Goal: Transaction & Acquisition: Book appointment/travel/reservation

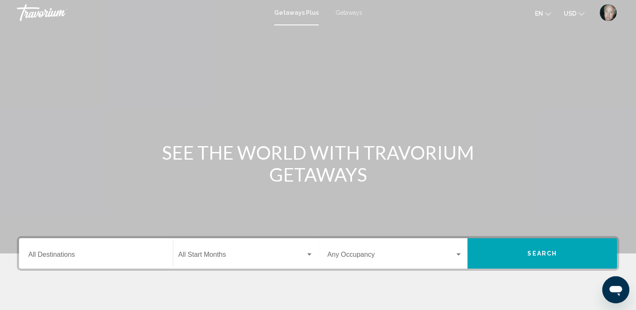
click at [607, 13] on img "User Menu" at bounding box center [607, 12] width 17 height 17
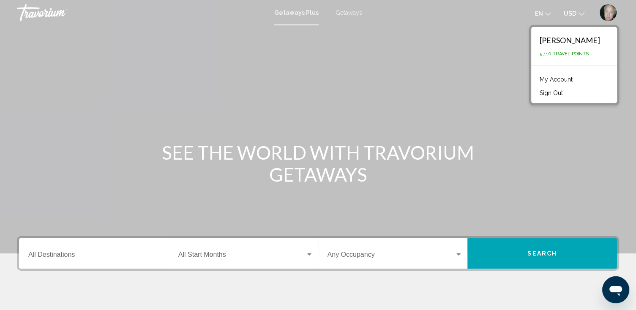
click at [554, 79] on link "My Account" at bounding box center [555, 79] width 41 height 11
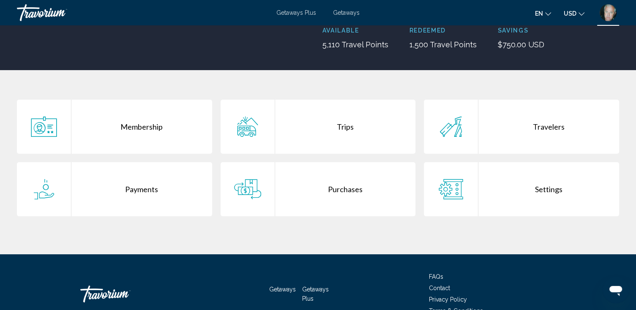
scroll to position [135, 0]
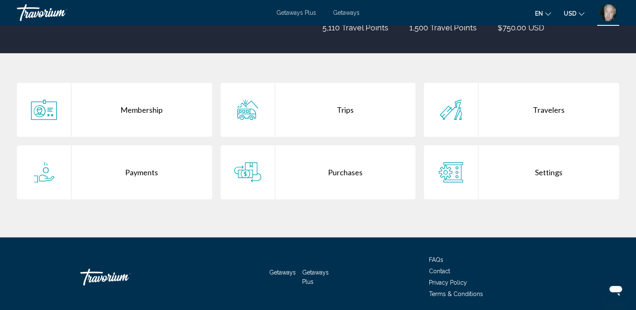
click at [344, 171] on div "Purchases" at bounding box center [345, 172] width 141 height 54
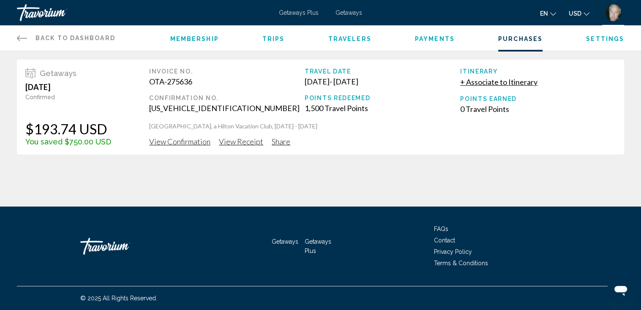
click at [193, 142] on span "View Confirmation" at bounding box center [179, 141] width 61 height 9
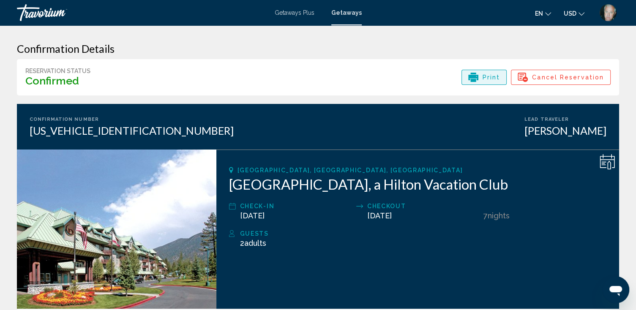
click at [485, 76] on span "Print" at bounding box center [491, 77] width 18 height 14
drag, startPoint x: 21, startPoint y: 80, endPoint x: 81, endPoint y: 79, distance: 59.6
click at [81, 79] on div "Reservation Status Confirmed Print Cancel Reservation" at bounding box center [318, 77] width 602 height 36
drag, startPoint x: 81, startPoint y: 79, endPoint x: 64, endPoint y: 81, distance: 16.9
click at [154, 76] on div "Reservation Status Хронический Print Cancel Reservation" at bounding box center [318, 77] width 602 height 36
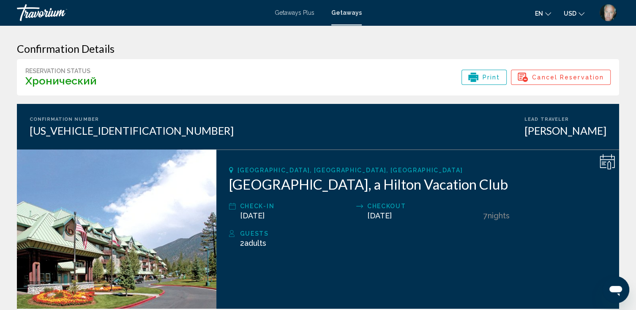
click at [154, 76] on div "Reservation Status Хронический Print Cancel Reservation" at bounding box center [318, 77] width 602 height 36
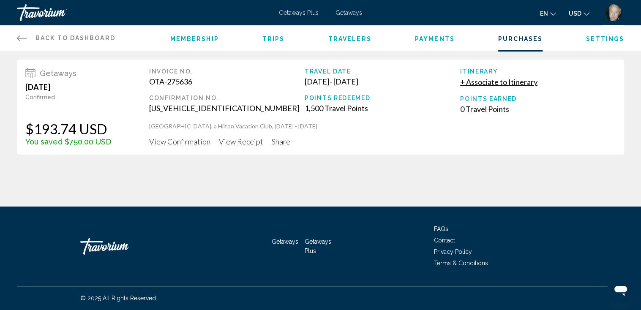
click at [236, 140] on span "View Receipt" at bounding box center [241, 141] width 44 height 9
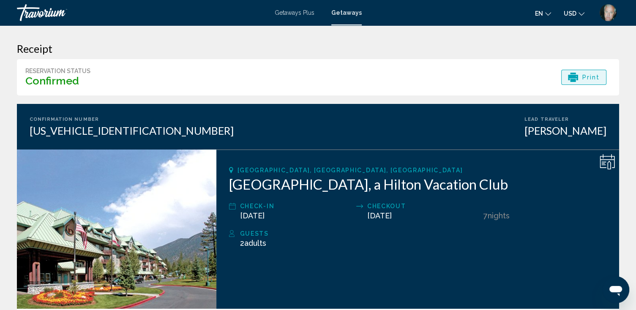
click at [582, 74] on span "Print" at bounding box center [591, 77] width 18 height 14
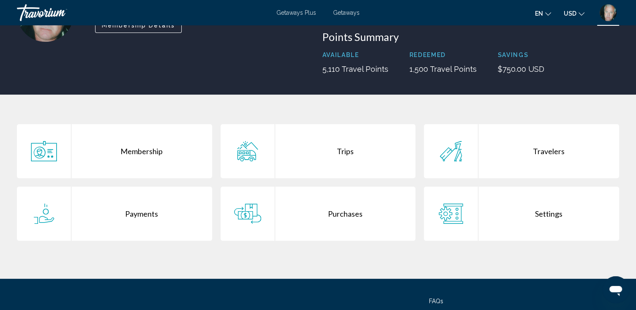
scroll to position [101, 0]
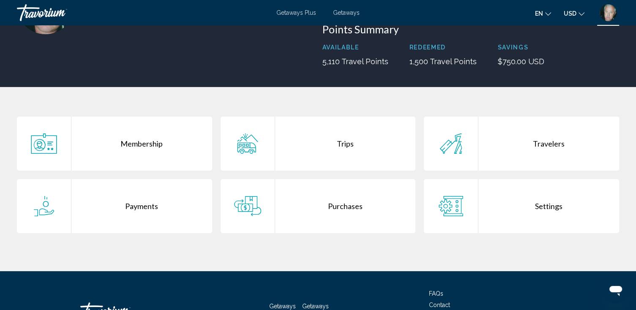
click at [140, 142] on div "Membership" at bounding box center [141, 144] width 141 height 54
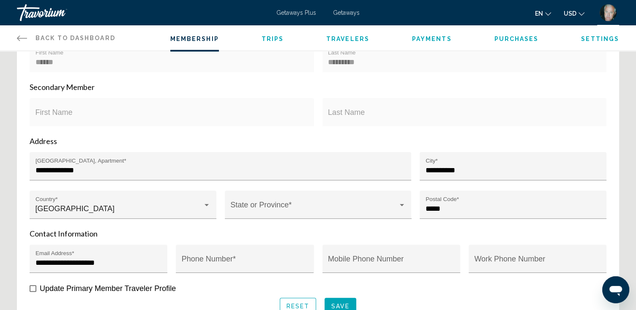
scroll to position [270, 0]
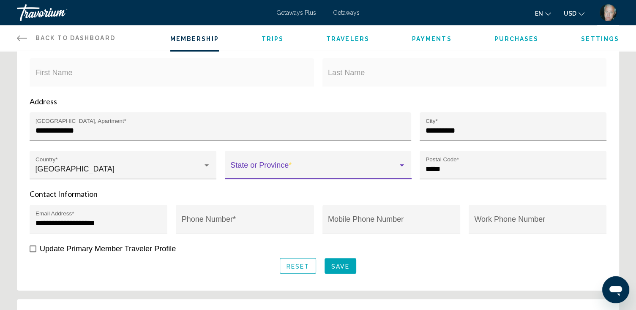
click at [402, 164] on div "Main content" at bounding box center [402, 165] width 4 height 2
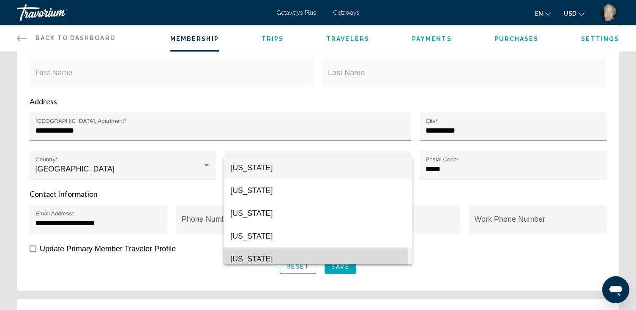
click at [271, 258] on span "California" at bounding box center [317, 259] width 175 height 23
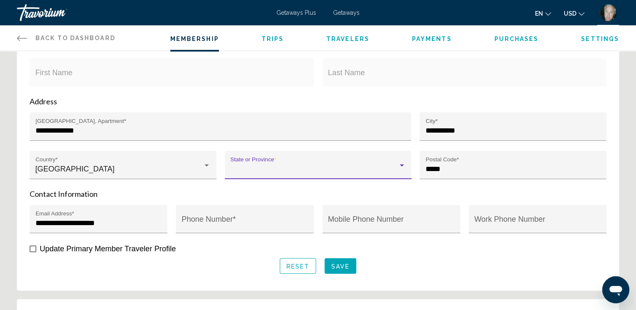
scroll to position [6, 0]
click at [287, 191] on p "Contact Information" at bounding box center [318, 193] width 577 height 9
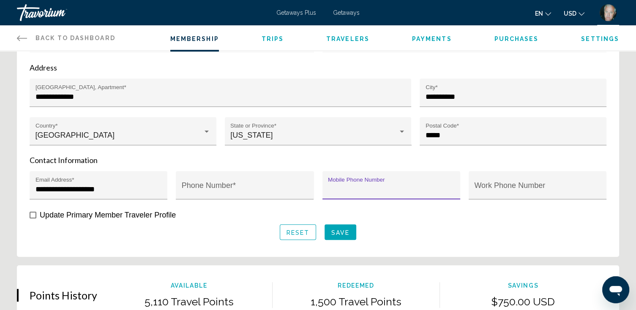
click at [359, 185] on input "Mobile Phone Number" at bounding box center [391, 189] width 126 height 8
type input "**********"
click at [329, 185] on input "**********" at bounding box center [391, 189] width 126 height 8
click at [347, 188] on input "**********" at bounding box center [391, 189] width 126 height 8
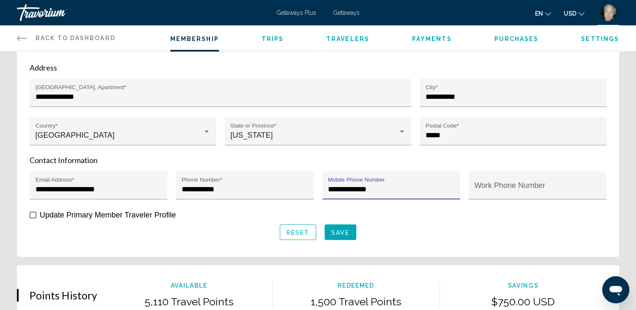
click at [362, 188] on input "**********" at bounding box center [391, 189] width 126 height 8
type input "**********"
click at [186, 186] on input "**********" at bounding box center [245, 189] width 126 height 8
click at [199, 186] on input "**********" at bounding box center [245, 189] width 126 height 8
click at [214, 187] on input "**********" at bounding box center [245, 189] width 126 height 8
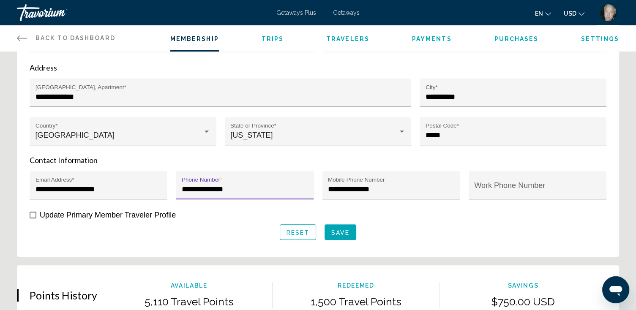
type input "**********"
click at [339, 230] on span "Save" at bounding box center [340, 232] width 18 height 7
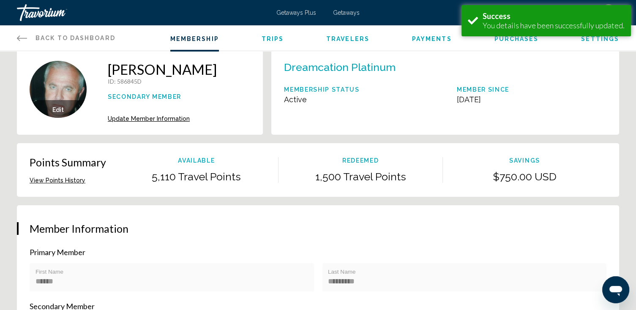
scroll to position [0, 0]
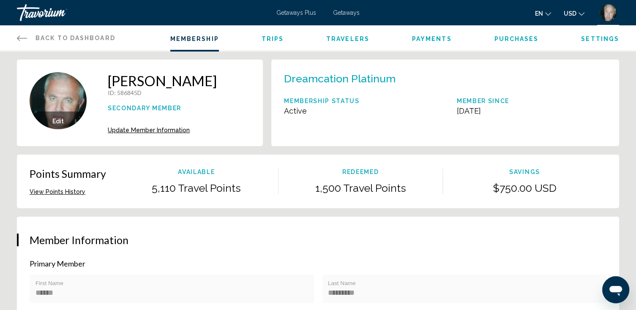
click at [267, 37] on span "Trips" at bounding box center [272, 38] width 22 height 7
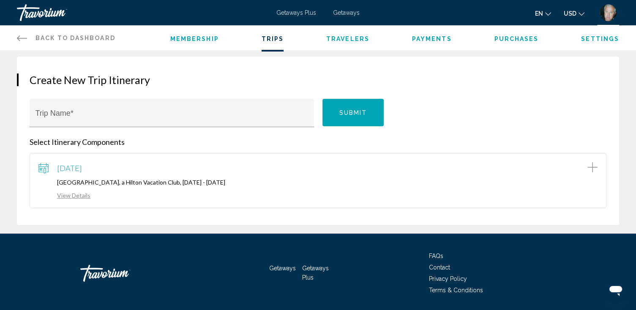
scroll to position [96, 0]
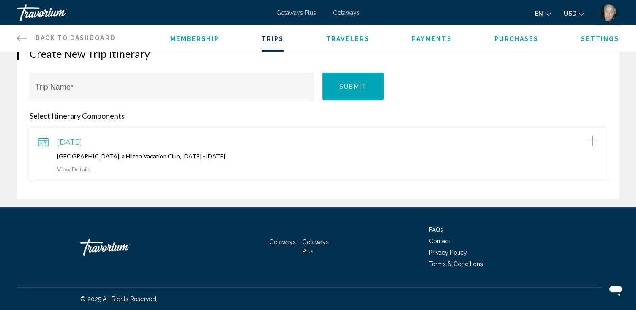
click at [79, 169] on link "View Details" at bounding box center [64, 169] width 52 height 7
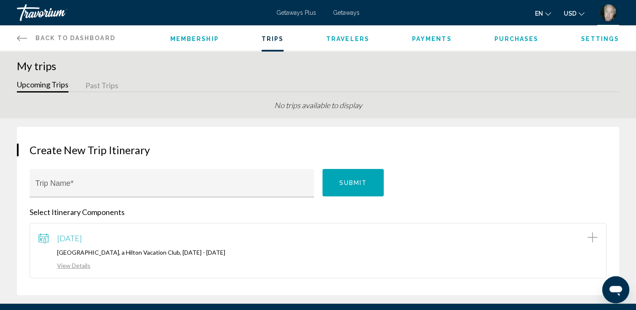
click at [347, 39] on span "Travelers" at bounding box center [347, 38] width 43 height 7
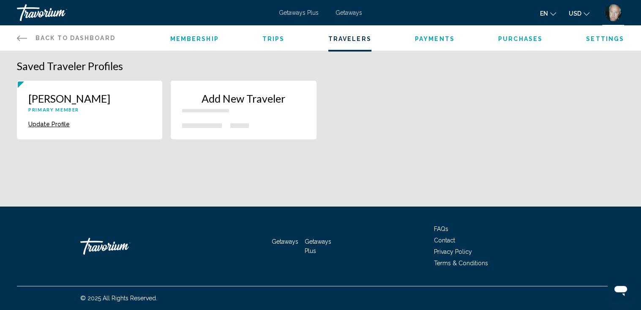
click at [439, 39] on span "Payments" at bounding box center [435, 38] width 40 height 7
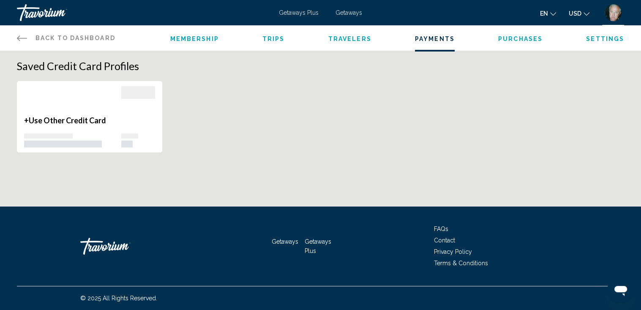
click at [522, 38] on span "Purchases" at bounding box center [520, 38] width 44 height 7
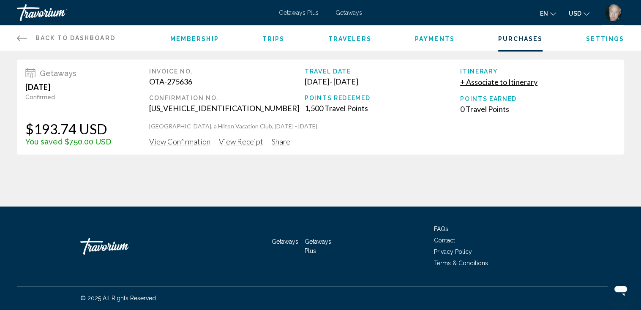
click at [176, 142] on span "View Confirmation" at bounding box center [179, 141] width 61 height 9
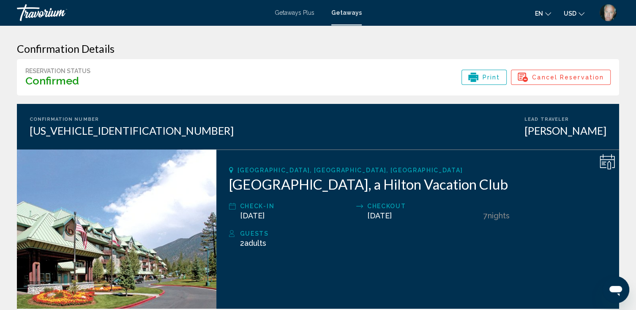
click at [292, 11] on span "Getaways Plus" at bounding box center [295, 12] width 40 height 7
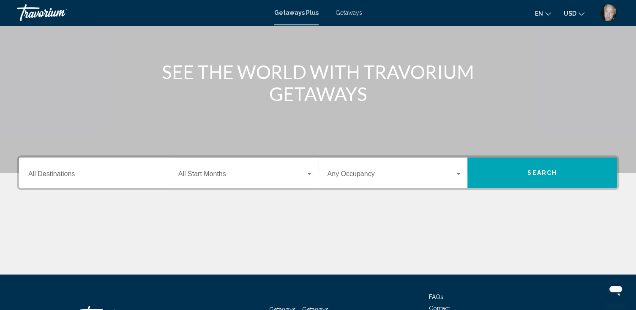
scroll to position [101, 0]
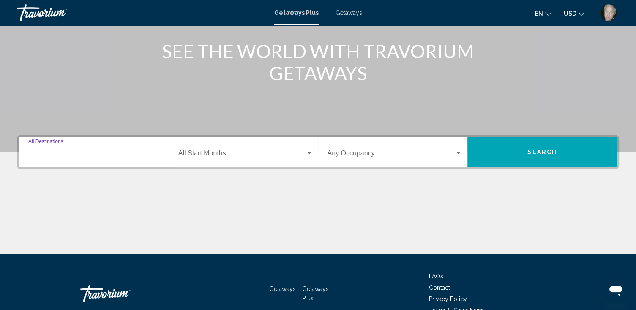
click at [47, 152] on input "Destination All Destinations" at bounding box center [95, 155] width 135 height 8
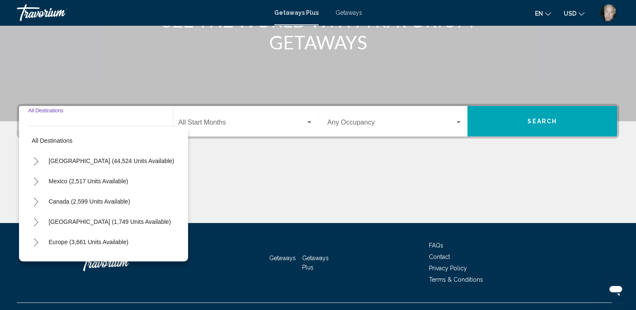
scroll to position [149, 0]
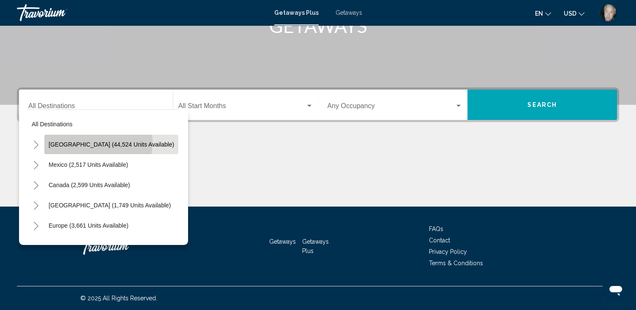
click at [96, 142] on span "[GEOGRAPHIC_DATA] (44,524 units available)" at bounding box center [111, 144] width 125 height 7
type input "**********"
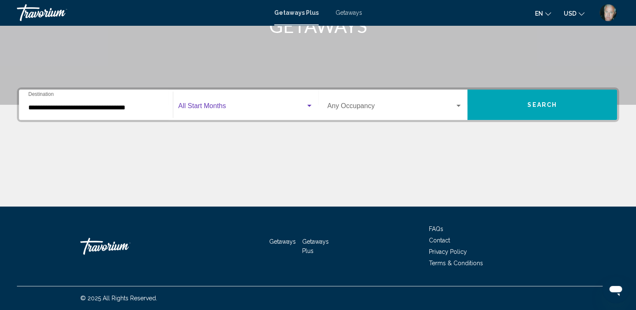
click at [204, 106] on span "Search widget" at bounding box center [241, 108] width 127 height 8
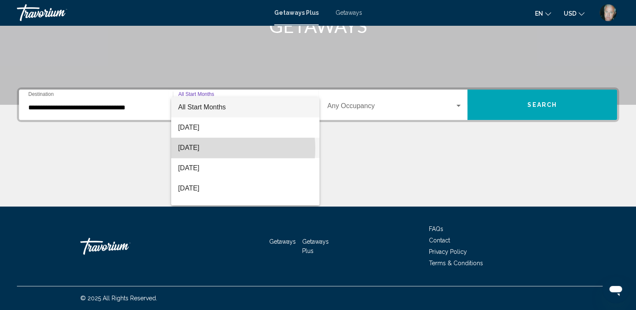
click at [205, 149] on span "[DATE]" at bounding box center [245, 148] width 135 height 20
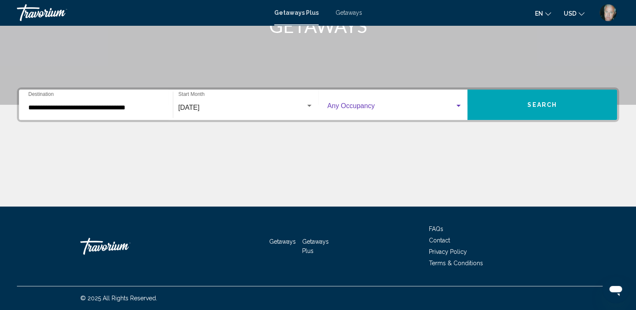
click at [360, 106] on span "Search widget" at bounding box center [391, 108] width 128 height 8
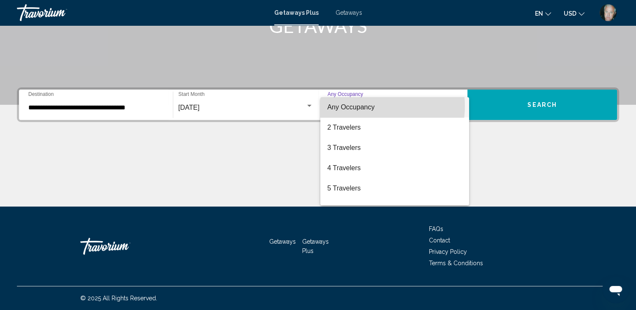
click at [363, 106] on span "Any Occupancy" at bounding box center [350, 106] width 47 height 7
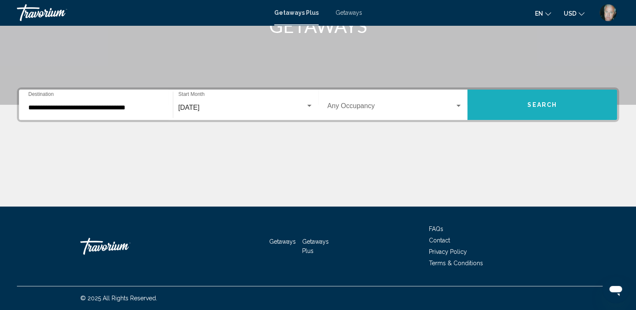
click at [537, 103] on span "Search" at bounding box center [542, 105] width 30 height 7
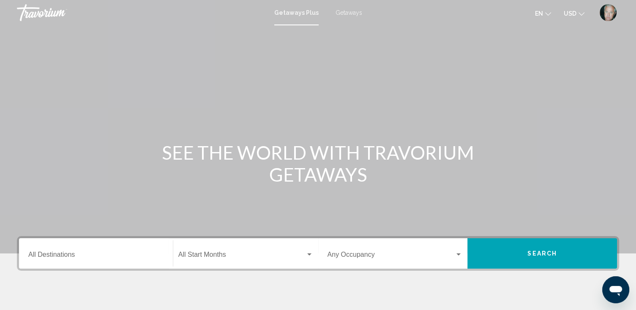
click at [71, 250] on div "Destination All Destinations" at bounding box center [95, 253] width 135 height 27
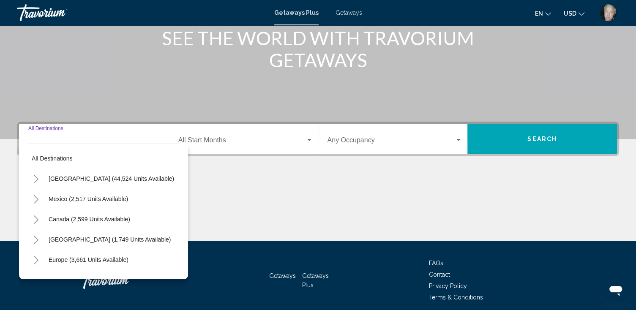
scroll to position [149, 0]
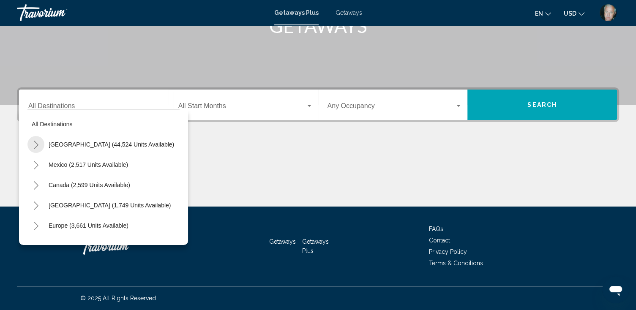
click at [35, 144] on icon "Toggle United States (44,524 units available)" at bounding box center [36, 145] width 6 height 8
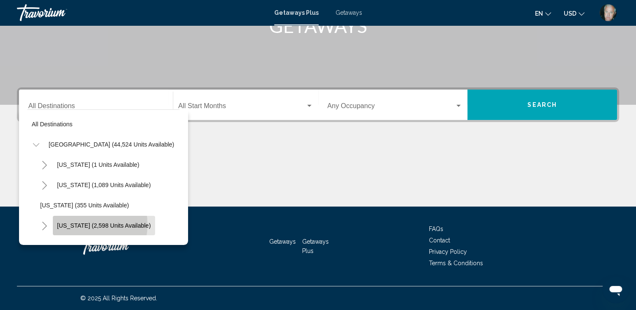
click at [80, 224] on span "[US_STATE] (2,598 units available)" at bounding box center [104, 225] width 94 height 7
type input "**********"
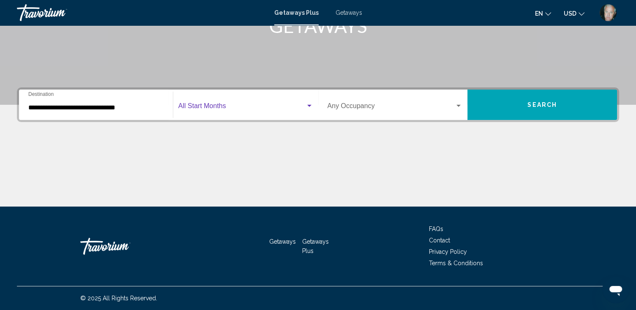
click at [195, 105] on span "Search widget" at bounding box center [241, 108] width 127 height 8
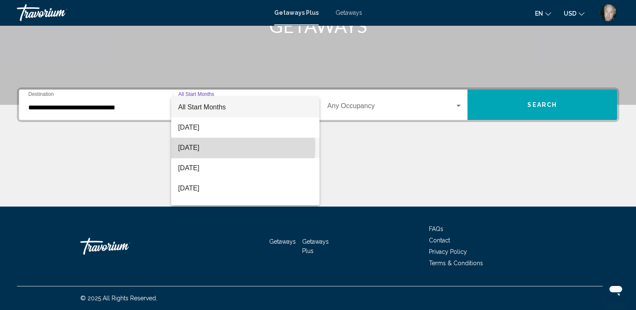
click at [197, 147] on span "[DATE]" at bounding box center [245, 148] width 135 height 20
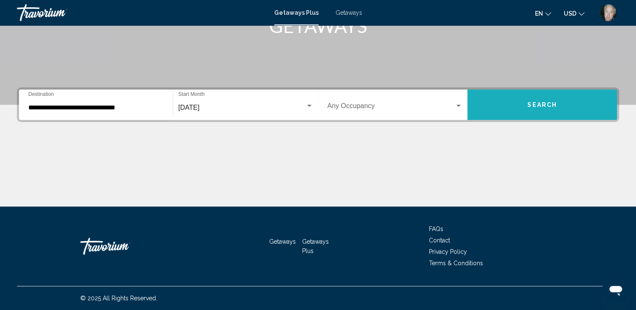
click at [545, 104] on span "Search" at bounding box center [542, 105] width 30 height 7
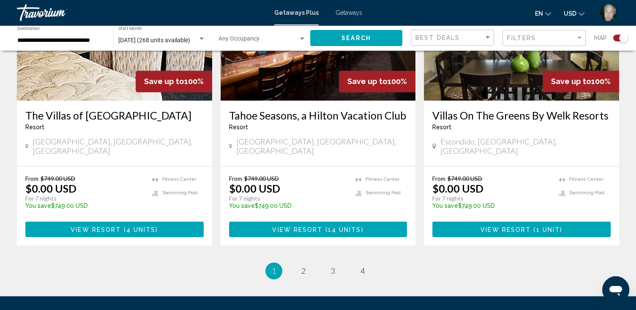
scroll to position [1318, 0]
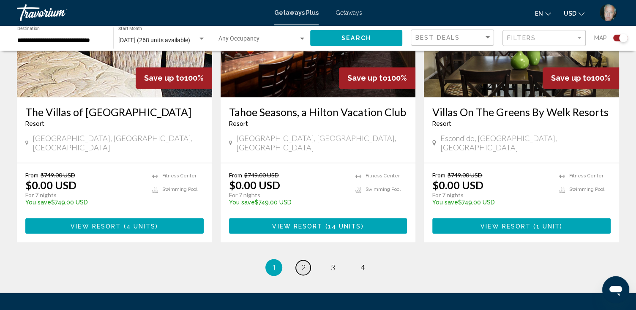
click at [305, 263] on span "2" at bounding box center [303, 267] width 4 height 9
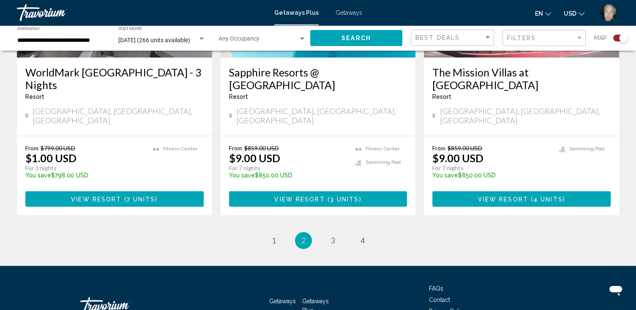
scroll to position [1340, 0]
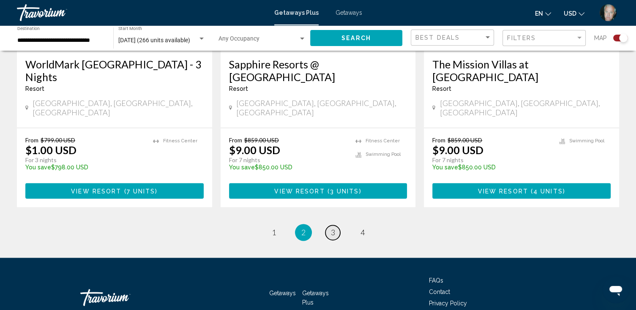
click at [331, 228] on span "3" at bounding box center [333, 232] width 4 height 9
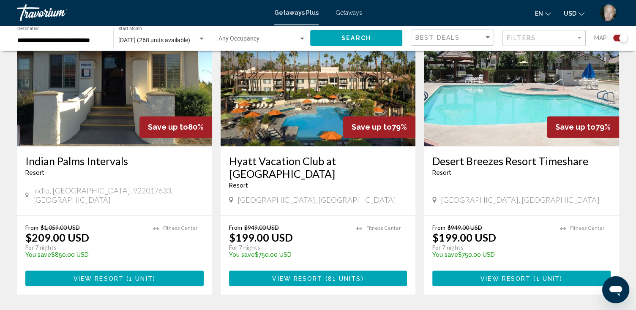
scroll to position [1250, 0]
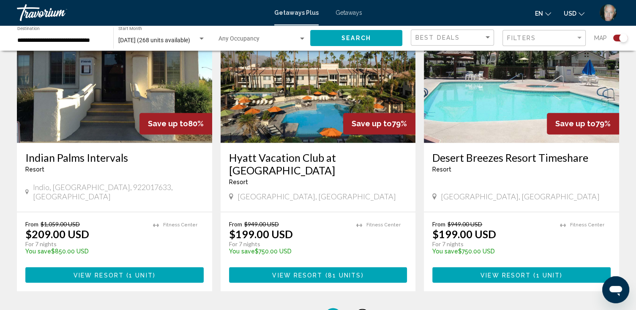
click at [361, 310] on span "4" at bounding box center [362, 316] width 4 height 9
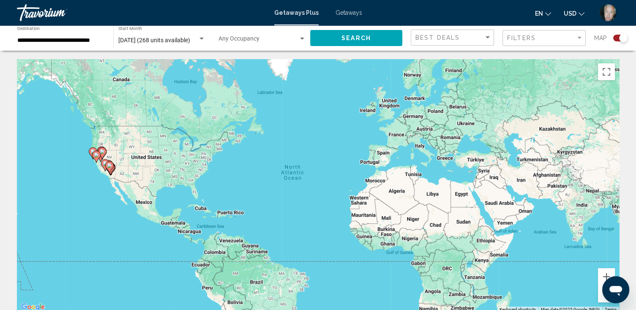
click at [346, 11] on span "Getaways" at bounding box center [348, 12] width 27 height 7
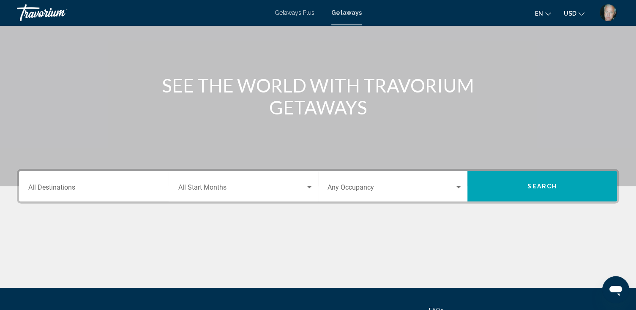
scroll to position [68, 0]
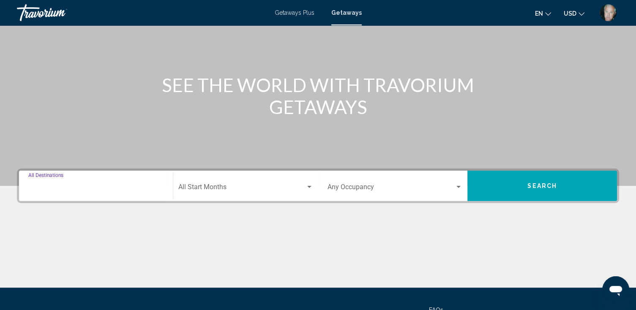
click at [70, 187] on input "Destination All Destinations" at bounding box center [95, 189] width 135 height 8
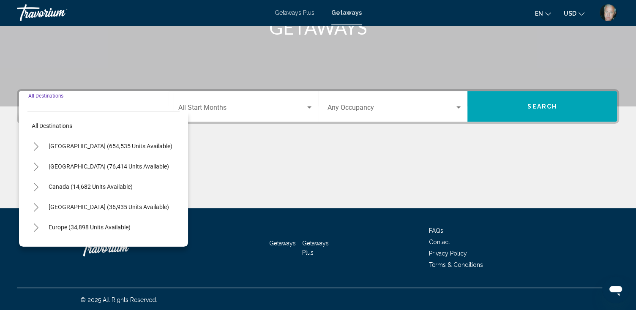
scroll to position [149, 0]
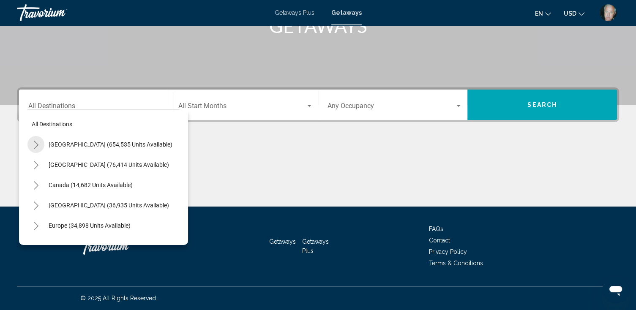
click at [37, 144] on icon "Toggle United States (654,535 units available)" at bounding box center [36, 145] width 6 height 8
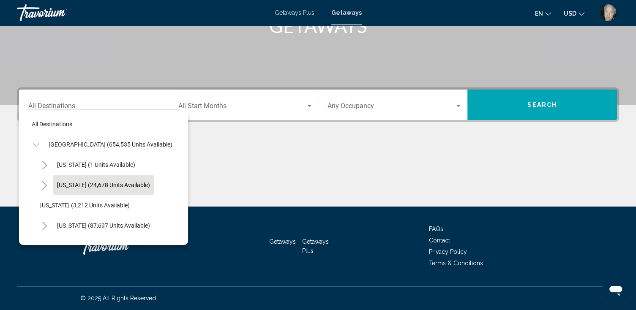
scroll to position [34, 0]
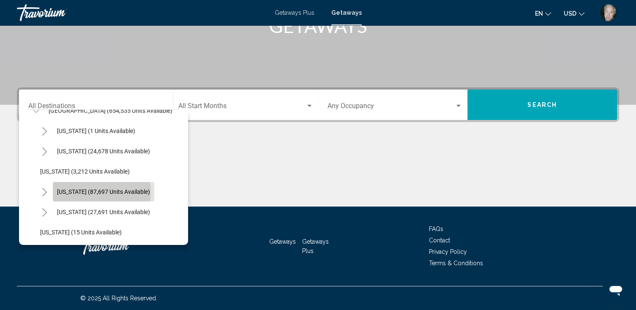
click at [80, 193] on span "[US_STATE] (87,697 units available)" at bounding box center [103, 191] width 93 height 7
type input "**********"
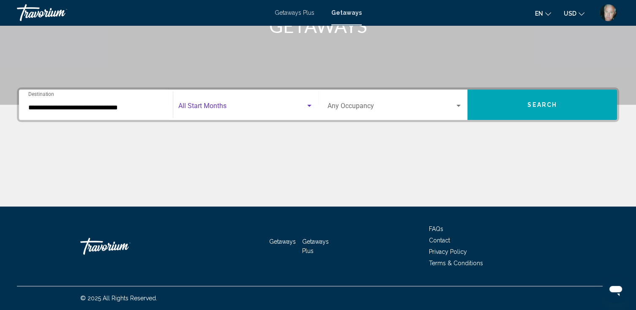
click at [220, 105] on span "Search widget" at bounding box center [241, 108] width 127 height 8
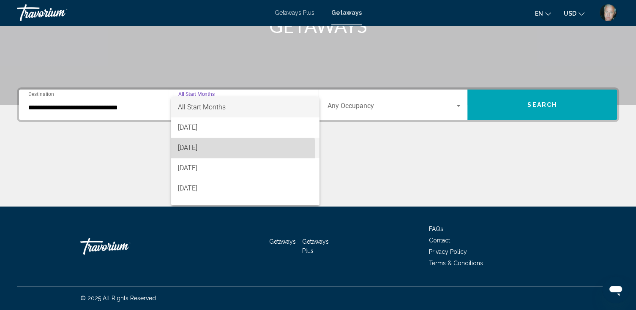
click at [199, 150] on span "[DATE]" at bounding box center [245, 148] width 135 height 20
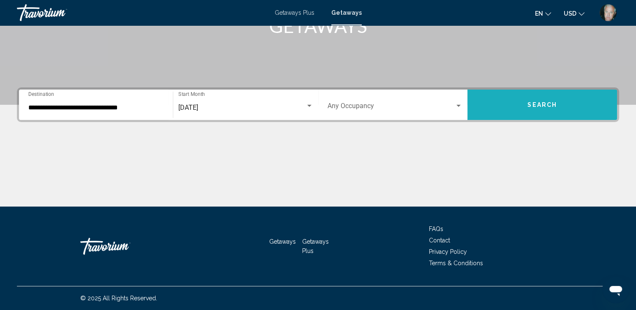
click at [536, 102] on span "Search" at bounding box center [542, 105] width 30 height 7
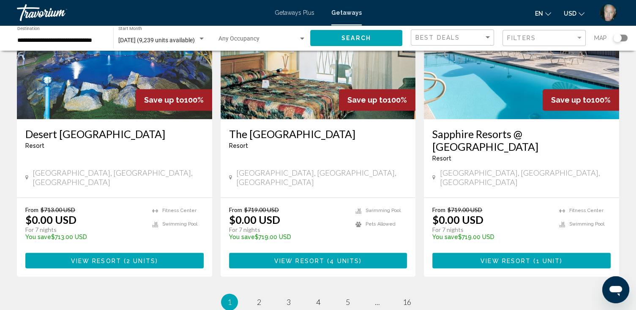
scroll to position [1048, 0]
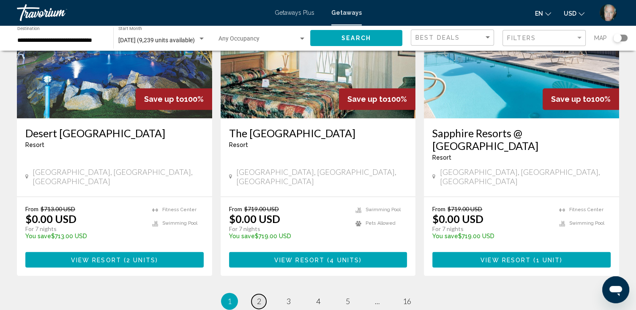
click at [259, 297] on span "2" at bounding box center [259, 301] width 4 height 9
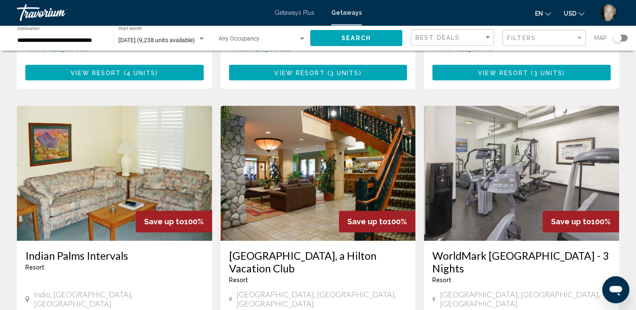
scroll to position [946, 0]
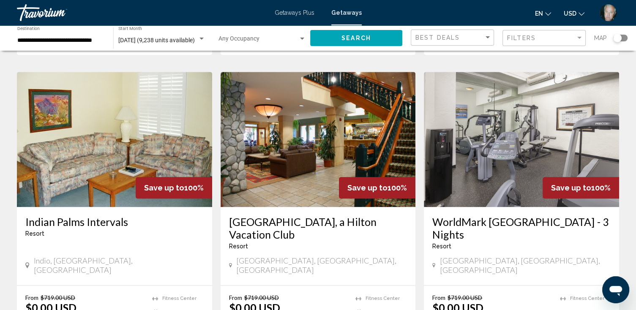
click at [328, 215] on h3 "[GEOGRAPHIC_DATA], a Hilton Vacation Club" at bounding box center [318, 227] width 178 height 25
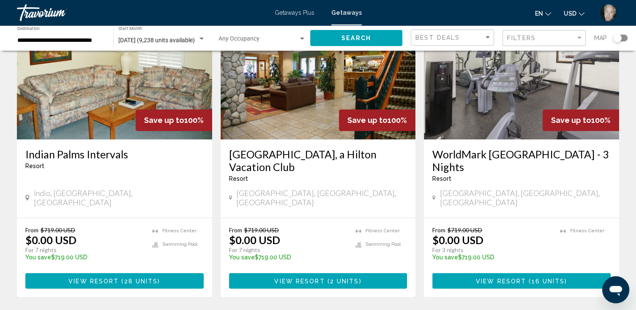
scroll to position [1078, 0]
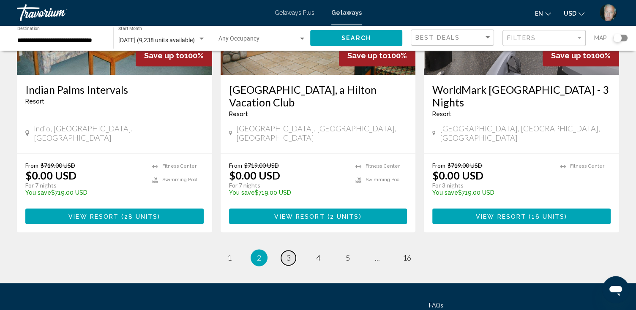
click at [289, 253] on span "3" at bounding box center [288, 257] width 4 height 9
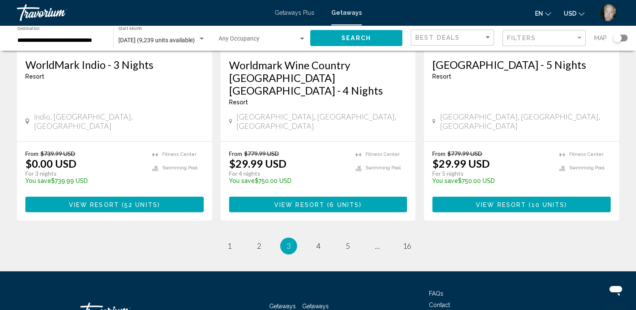
scroll to position [1105, 0]
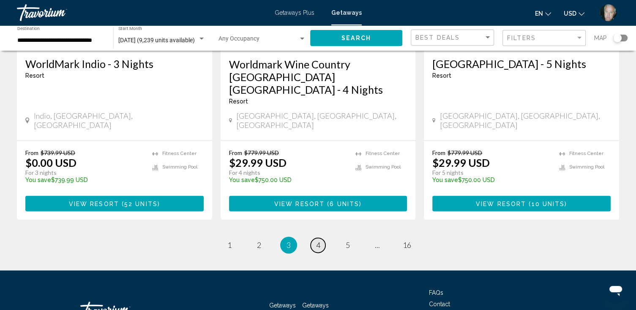
click at [319, 240] on span "4" at bounding box center [318, 244] width 4 height 9
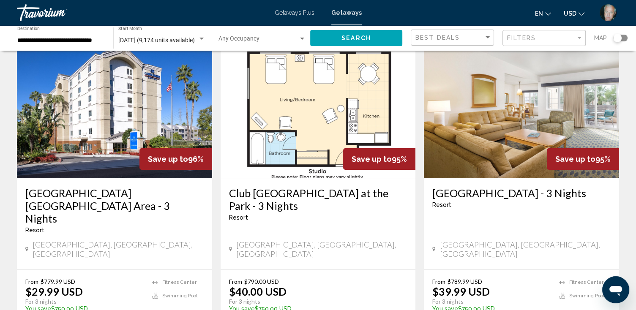
scroll to position [34, 0]
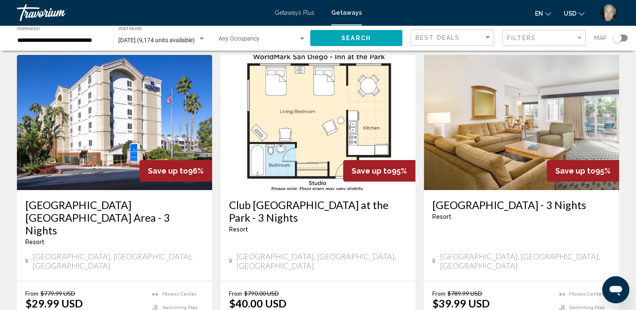
click at [304, 204] on h3 "Club [GEOGRAPHIC_DATA] at the Park - 3 Nights" at bounding box center [318, 211] width 178 height 25
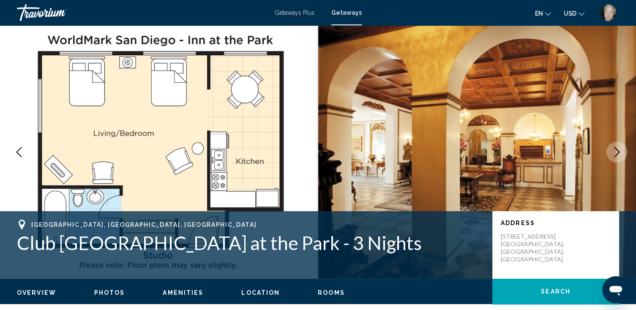
click at [615, 152] on icon "Next image" at bounding box center [617, 152] width 10 height 10
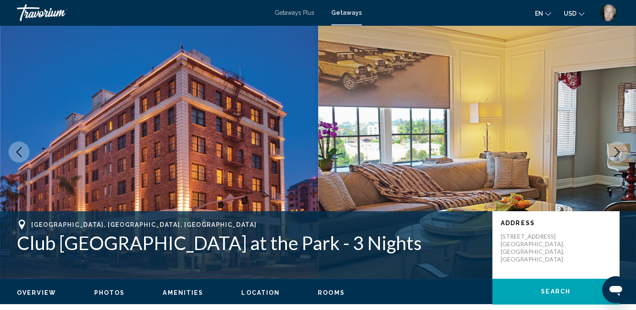
click at [615, 151] on icon "Next image" at bounding box center [617, 152] width 10 height 10
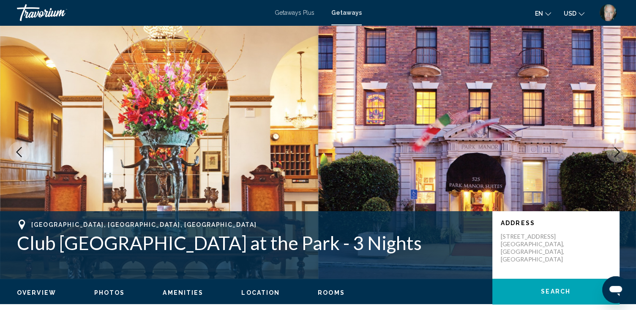
click at [615, 151] on icon "Next image" at bounding box center [617, 152] width 10 height 10
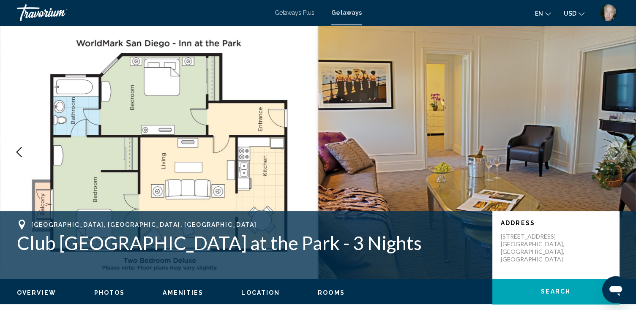
click at [615, 151] on icon "Next image" at bounding box center [617, 152] width 10 height 10
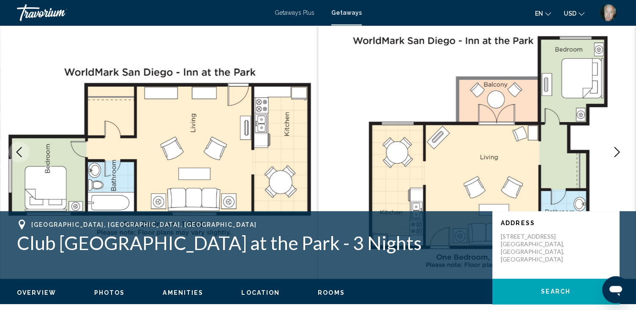
click at [615, 151] on icon "Next image" at bounding box center [617, 152] width 10 height 10
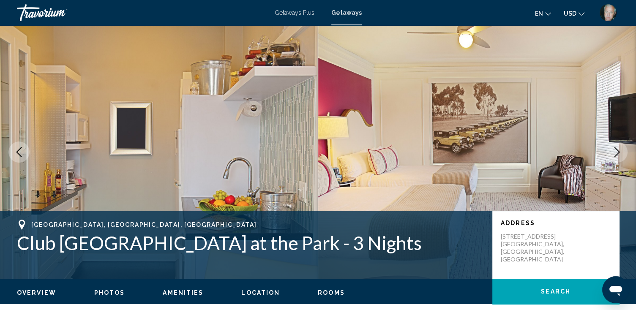
click at [615, 151] on icon "Next image" at bounding box center [617, 152] width 10 height 10
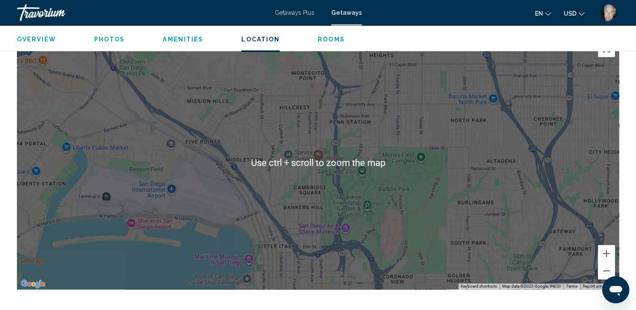
scroll to position [1149, 0]
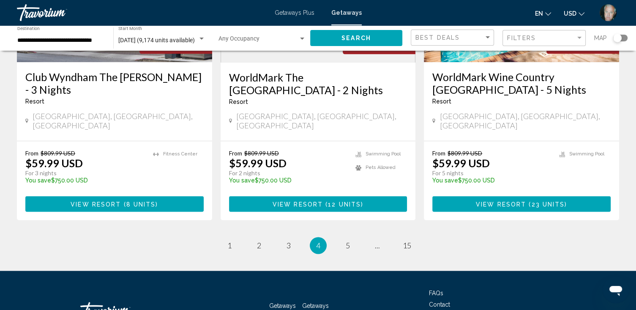
scroll to position [1117, 0]
click at [347, 241] on span "5" at bounding box center [348, 245] width 4 height 9
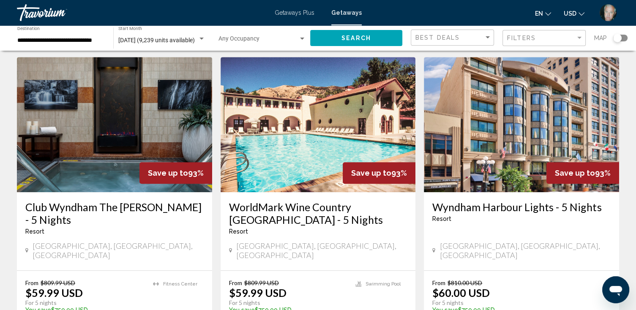
scroll to position [372, 0]
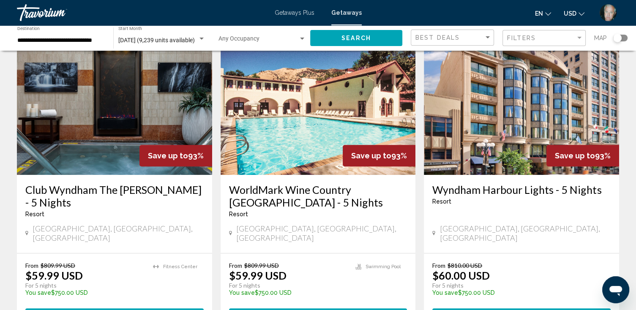
click at [108, 183] on h3 "Club Wyndham The [PERSON_NAME] - 5 Nights" at bounding box center [114, 195] width 178 height 25
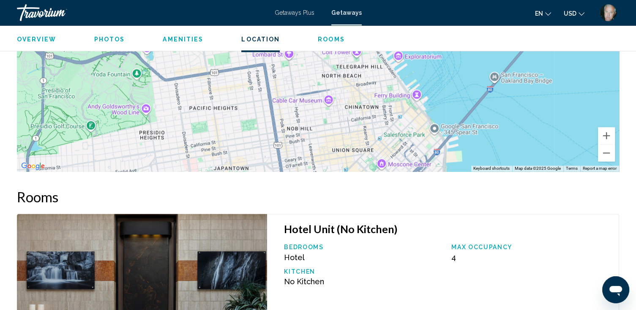
scroll to position [1081, 0]
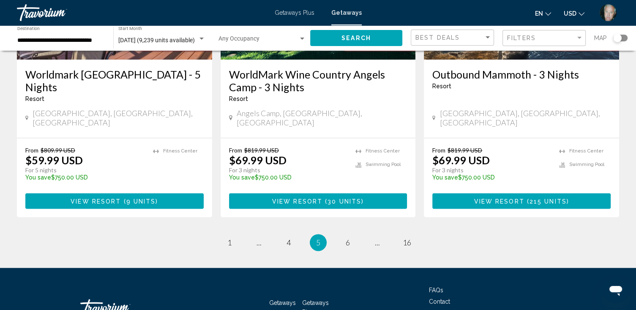
scroll to position [1115, 0]
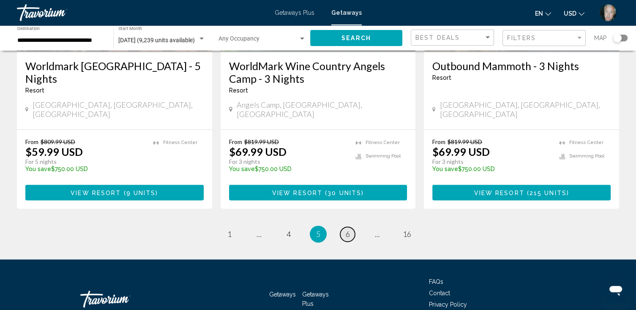
click at [348, 229] on span "6" at bounding box center [348, 233] width 4 height 9
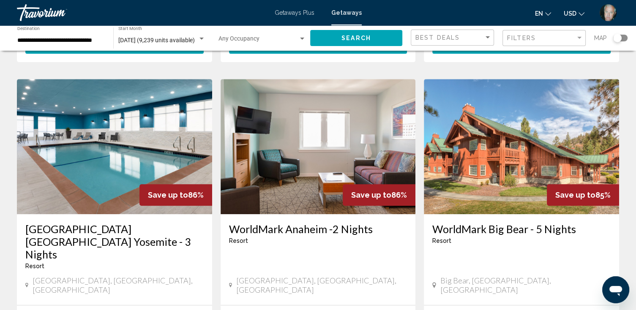
scroll to position [405, 0]
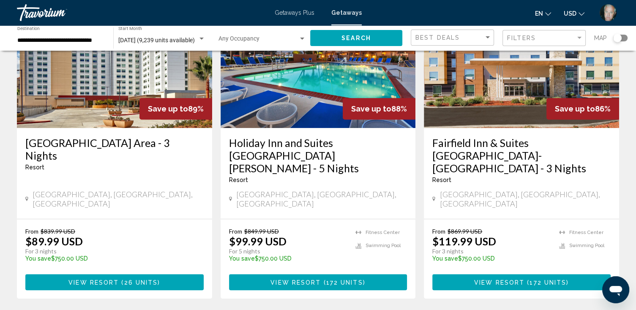
click at [615, 36] on div "Search widget" at bounding box center [617, 38] width 8 height 8
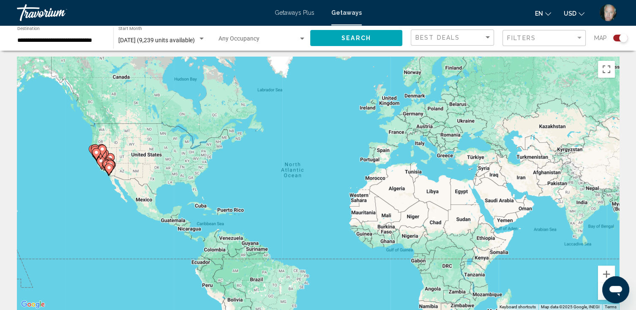
scroll to position [0, 0]
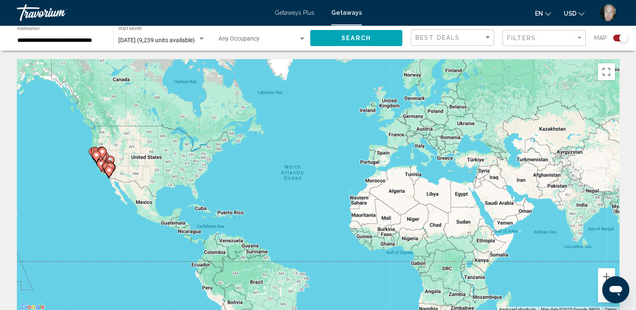
click at [133, 181] on div "To activate drag with keyboard, press Alt + Enter. Once in keyboard drag state,…" at bounding box center [318, 185] width 602 height 253
click at [104, 159] on gmp-advanced-marker "Main content" at bounding box center [102, 153] width 8 height 13
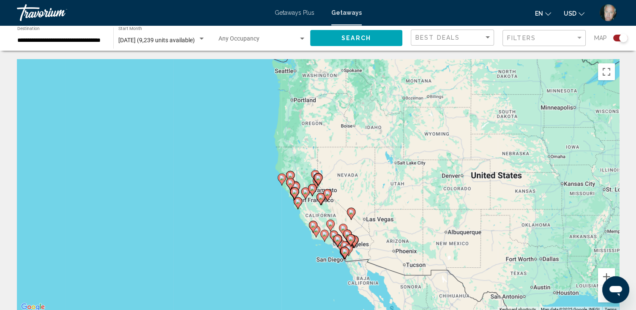
click at [319, 231] on icon "Main content" at bounding box center [316, 232] width 8 height 12
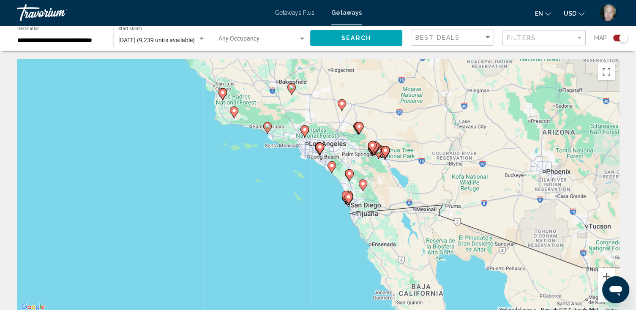
drag, startPoint x: 403, startPoint y: 269, endPoint x: 318, endPoint y: 201, distance: 108.8
click at [318, 201] on div "To activate drag with keyboard, press Alt + Enter. Once in keyboard drag state,…" at bounding box center [318, 185] width 602 height 253
click at [330, 164] on image "Main content" at bounding box center [331, 165] width 5 height 5
type input "**********"
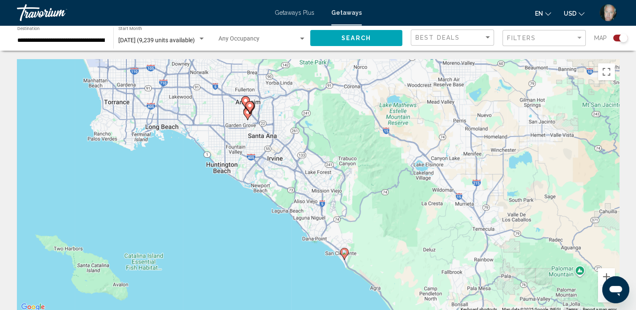
drag, startPoint x: 192, startPoint y: 166, endPoint x: 218, endPoint y: 242, distance: 80.4
click at [218, 242] on div "To activate drag with keyboard, press Alt + Enter. Once in keyboard drag state,…" at bounding box center [318, 185] width 602 height 253
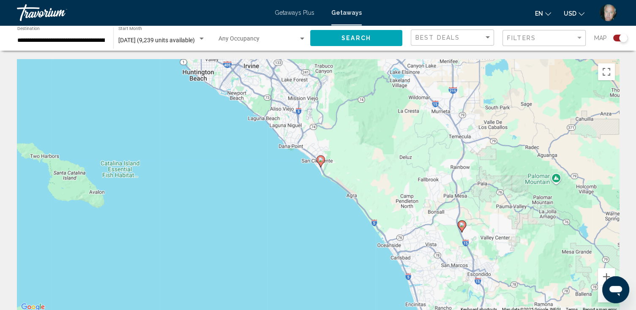
drag, startPoint x: 329, startPoint y: 296, endPoint x: 306, endPoint y: 203, distance: 96.3
click at [306, 203] on div "To activate drag with keyboard, press Alt + Enter. Once in keyboard drag state,…" at bounding box center [318, 185] width 602 height 253
click at [319, 158] on image "Main content" at bounding box center [320, 159] width 5 height 5
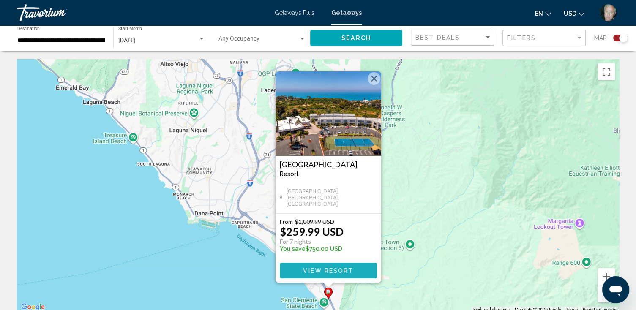
click at [321, 269] on span "View Resort" at bounding box center [328, 270] width 50 height 7
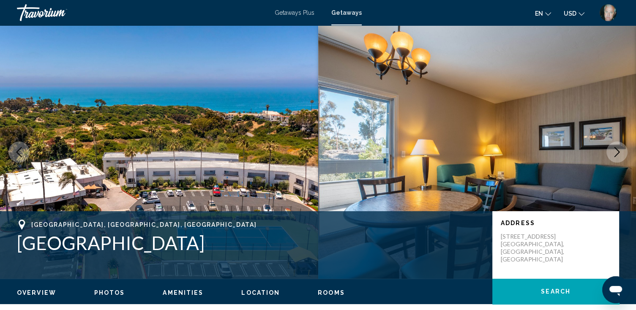
click at [615, 148] on icon "Next image" at bounding box center [616, 152] width 5 height 10
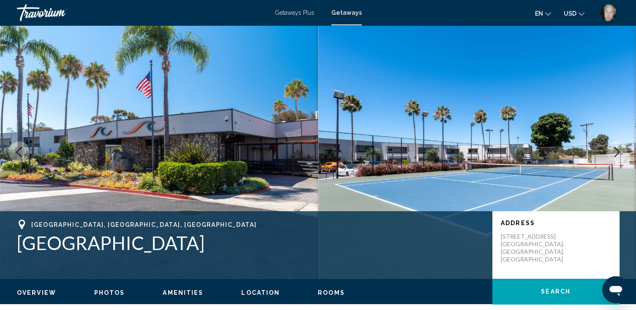
click at [615, 150] on icon "Next image" at bounding box center [617, 152] width 10 height 10
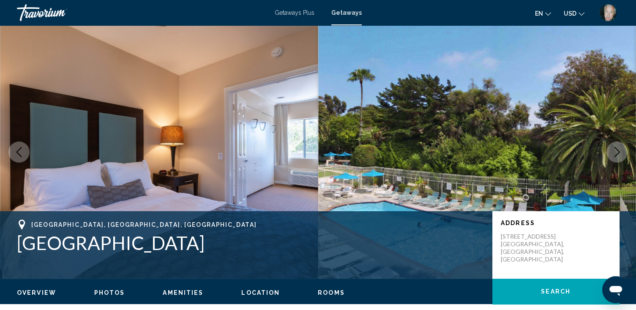
click at [615, 150] on icon "Next image" at bounding box center [617, 152] width 10 height 10
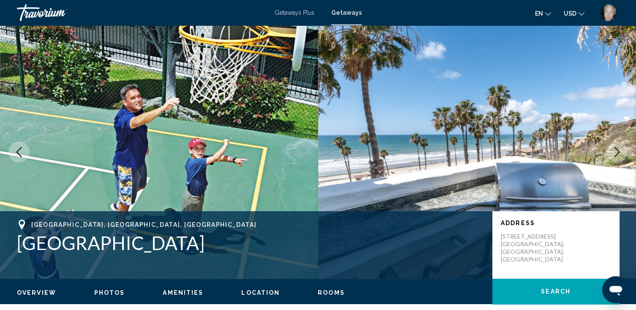
click at [615, 150] on icon "Next image" at bounding box center [617, 152] width 10 height 10
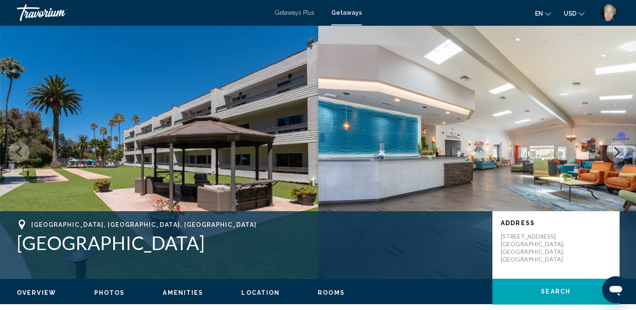
click at [615, 150] on icon "Next image" at bounding box center [617, 152] width 10 height 10
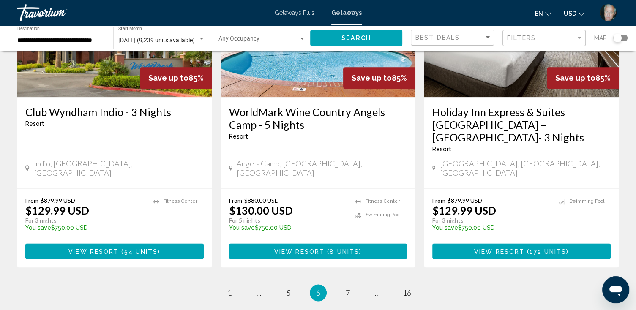
scroll to position [1048, 0]
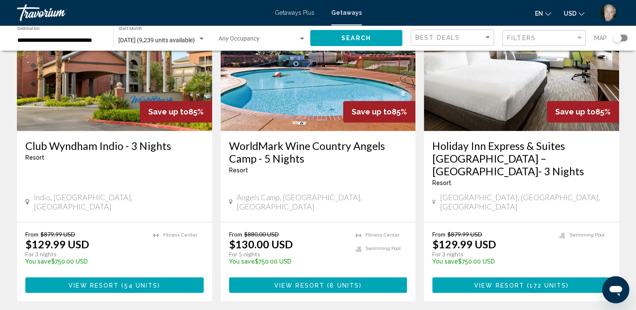
click at [617, 37] on div "Search widget" at bounding box center [617, 38] width 8 height 8
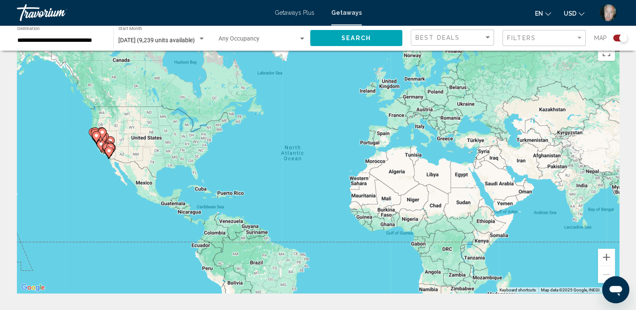
scroll to position [0, 0]
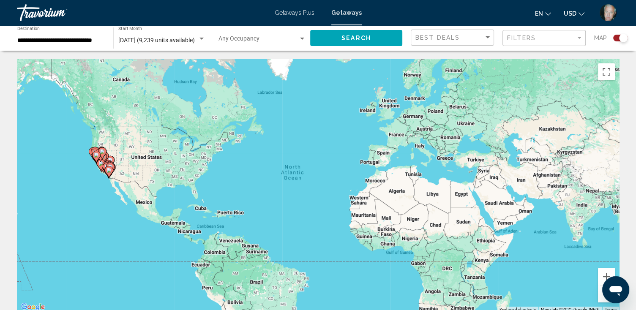
click at [101, 156] on icon "Main content" at bounding box center [102, 153] width 8 height 11
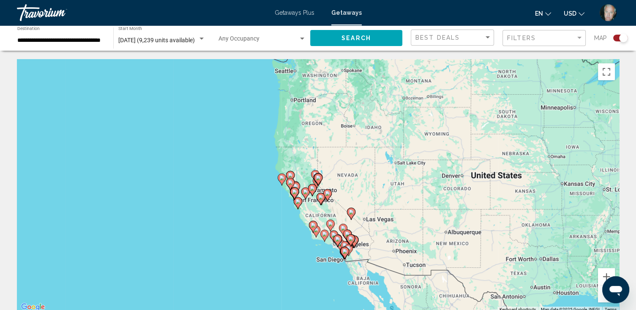
click at [334, 231] on icon "Main content" at bounding box center [333, 236] width 8 height 11
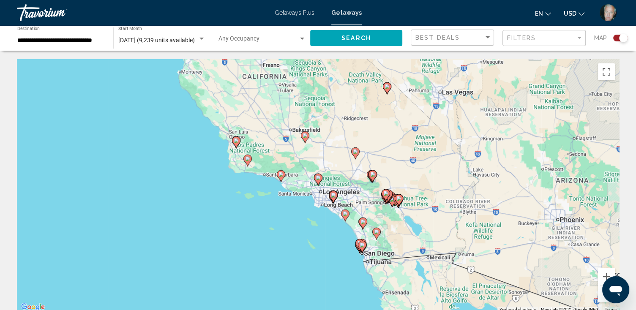
click at [280, 176] on image "Main content" at bounding box center [280, 174] width 5 height 5
type input "**********"
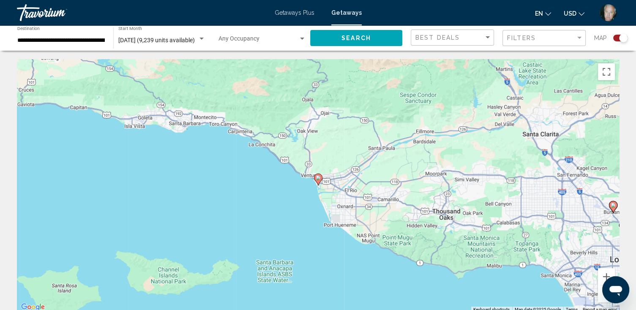
click at [318, 179] on image "Main content" at bounding box center [318, 177] width 5 height 5
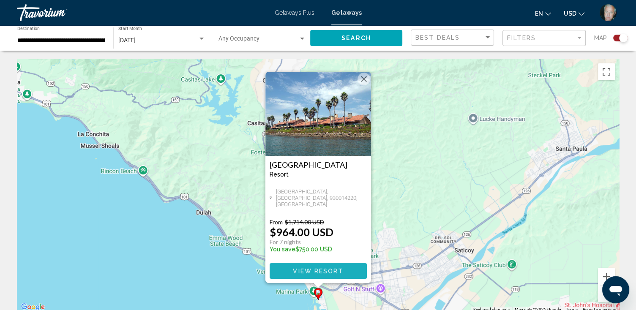
click at [313, 268] on span "View Resort" at bounding box center [318, 271] width 50 height 7
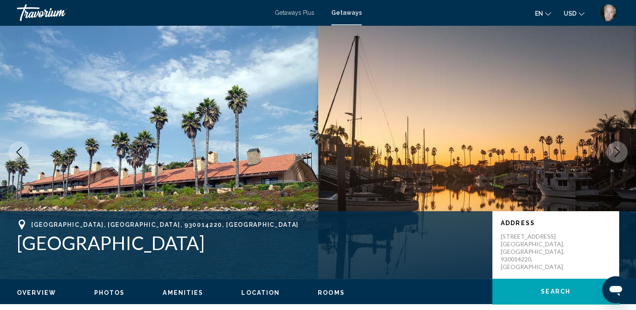
click at [615, 150] on icon "Next image" at bounding box center [617, 152] width 10 height 10
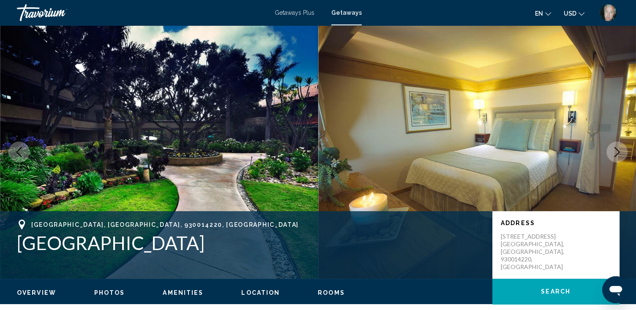
click at [615, 150] on icon "Next image" at bounding box center [617, 152] width 10 height 10
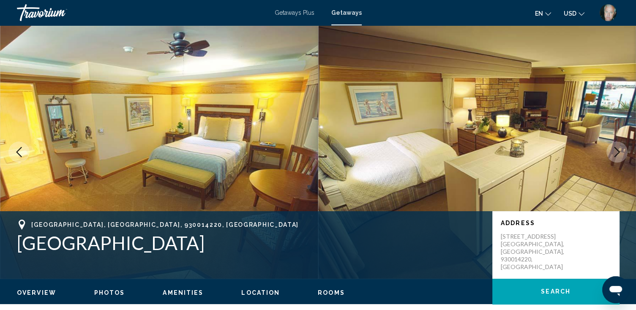
click at [615, 150] on icon "Next image" at bounding box center [617, 152] width 10 height 10
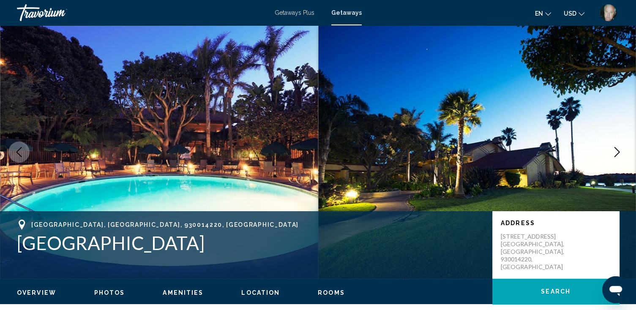
click at [615, 150] on icon "Next image" at bounding box center [617, 152] width 10 height 10
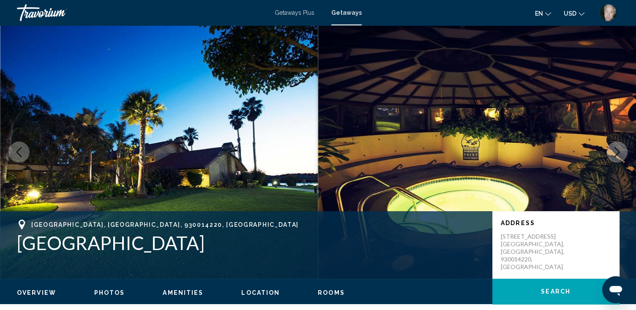
click at [615, 150] on icon "Next image" at bounding box center [617, 152] width 10 height 10
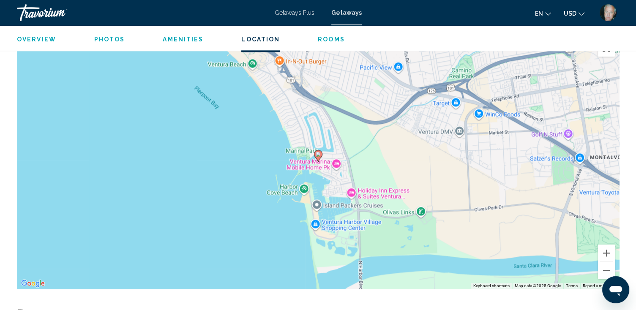
scroll to position [1081, 0]
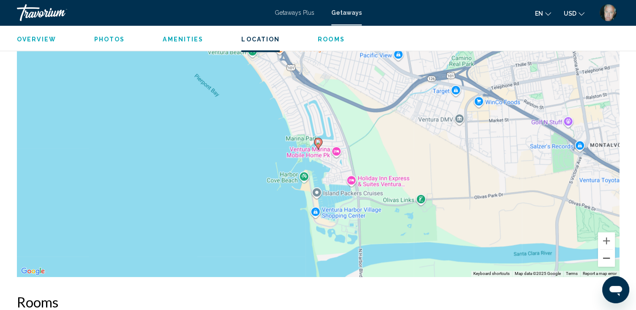
click at [604, 250] on button "Zoom out" at bounding box center [606, 258] width 17 height 17
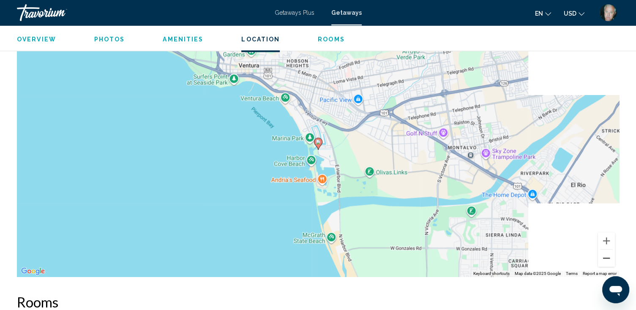
click at [604, 250] on button "Zoom out" at bounding box center [606, 258] width 17 height 17
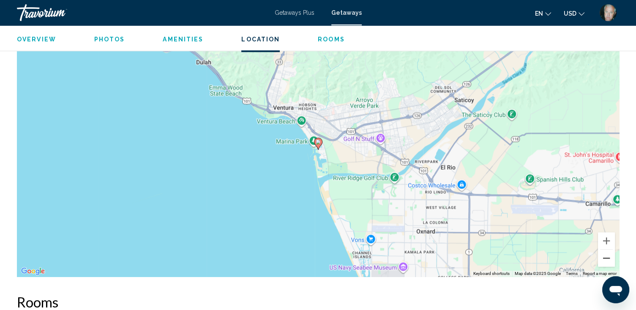
click at [607, 250] on button "Zoom out" at bounding box center [606, 258] width 17 height 17
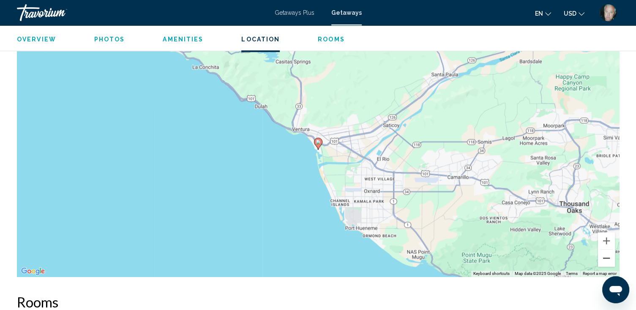
click at [607, 250] on button "Zoom out" at bounding box center [606, 258] width 17 height 17
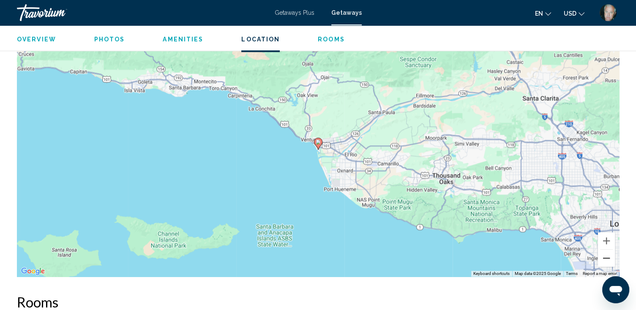
click at [607, 250] on button "Zoom out" at bounding box center [606, 258] width 17 height 17
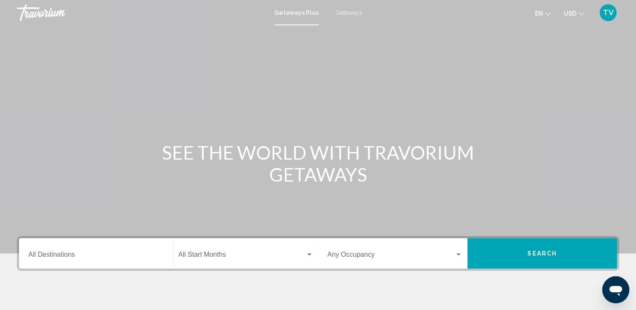
click at [606, 11] on span "TV" at bounding box center [608, 12] width 11 height 8
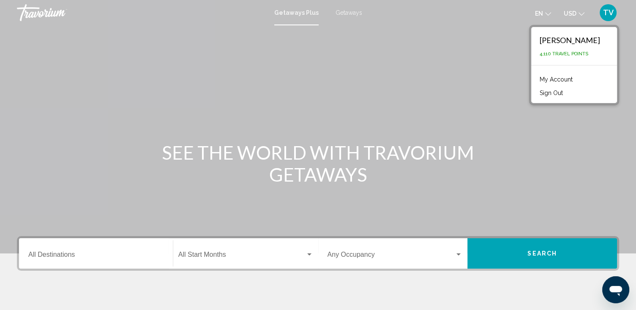
click at [535, 80] on link "My Account" at bounding box center [555, 79] width 41 height 11
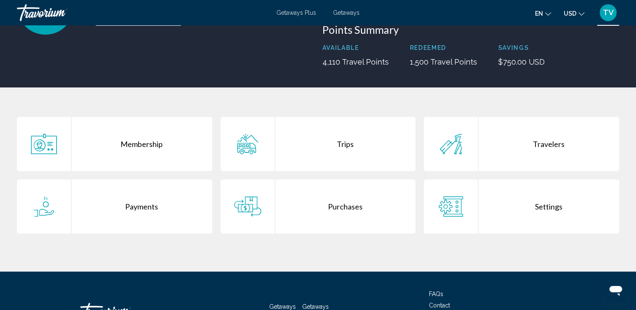
scroll to position [101, 0]
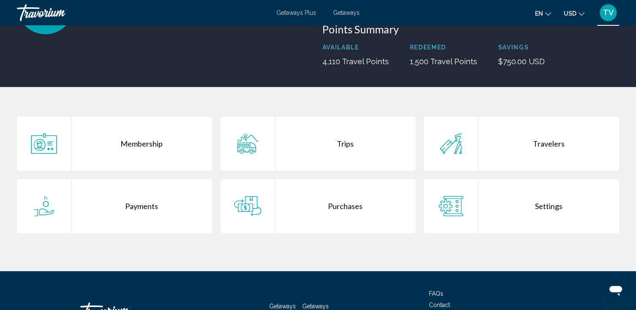
click at [344, 144] on div "Trips" at bounding box center [345, 144] width 141 height 54
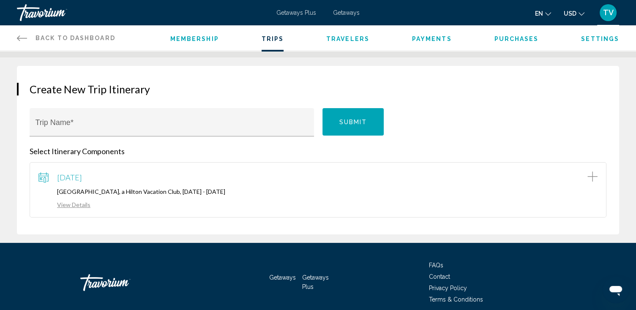
scroll to position [68, 0]
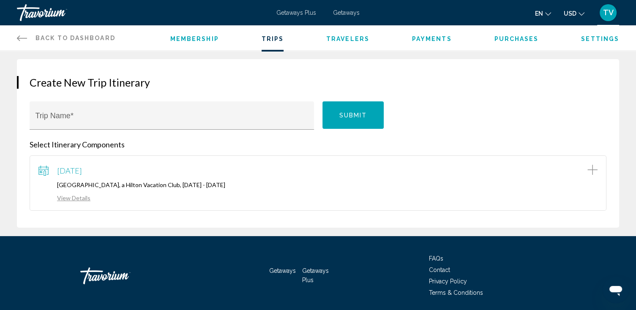
click at [69, 196] on link "View Details" at bounding box center [64, 197] width 52 height 7
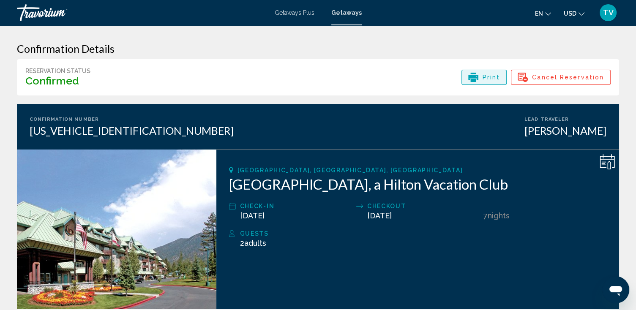
click at [492, 74] on span "Print" at bounding box center [491, 77] width 18 height 14
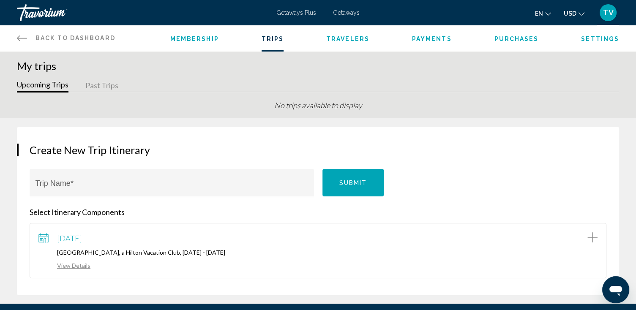
click at [429, 35] on span "Payments" at bounding box center [432, 38] width 40 height 7
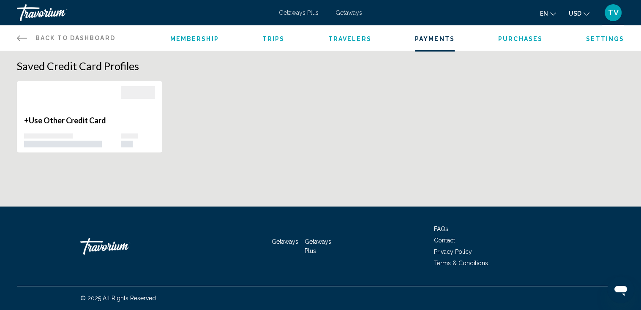
click at [516, 39] on span "Purchases" at bounding box center [520, 38] width 44 height 7
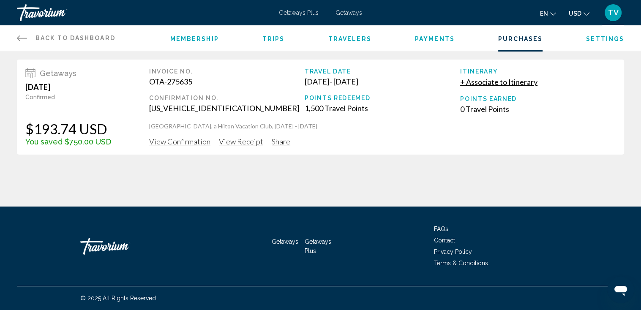
click at [241, 143] on span "View Receipt" at bounding box center [241, 141] width 44 height 9
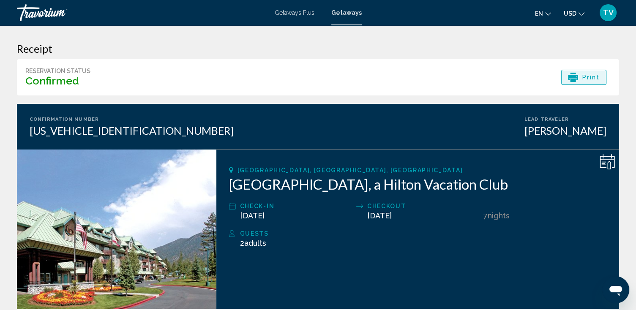
click at [587, 76] on span "Print" at bounding box center [591, 77] width 18 height 14
